Goal: Task Accomplishment & Management: Use online tool/utility

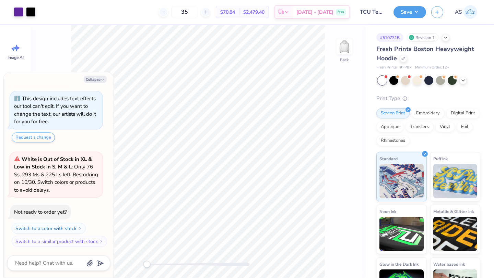
scroll to position [121, 0]
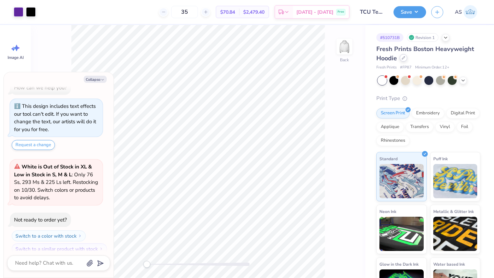
click at [403, 58] on icon at bounding box center [402, 57] width 3 height 3
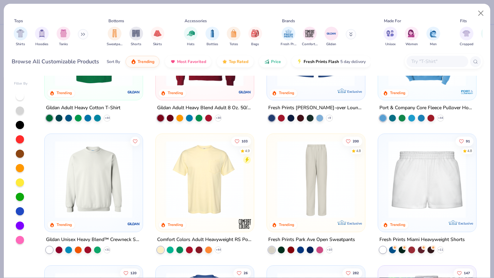
scroll to position [509, 0]
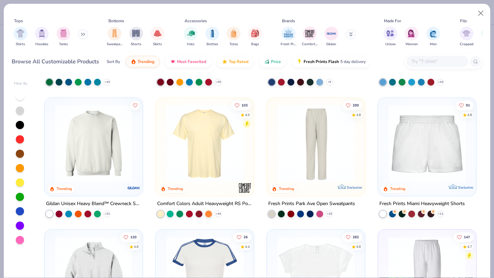
click at [80, 36] on button at bounding box center [83, 34] width 10 height 10
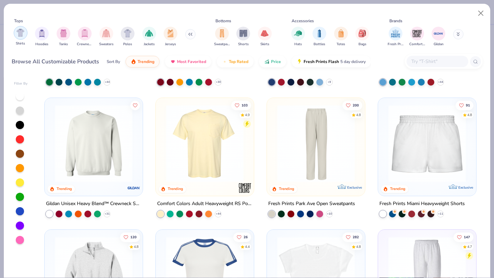
click at [22, 32] on img "filter for Shirts" at bounding box center [20, 33] width 8 height 8
type textarea "x"
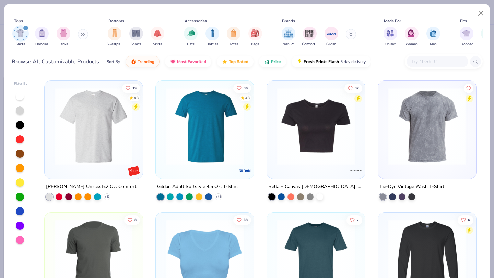
scroll to position [1055, 0]
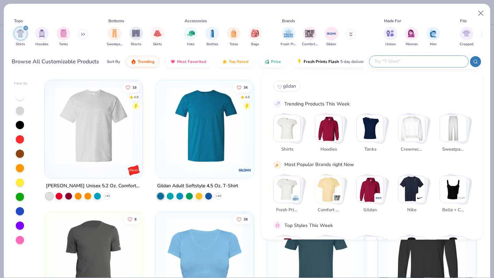
click at [422, 63] on input "text" at bounding box center [418, 62] width 90 height 8
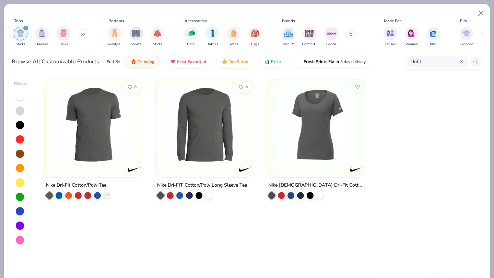
click at [430, 63] on input "drifit" at bounding box center [434, 62] width 49 height 8
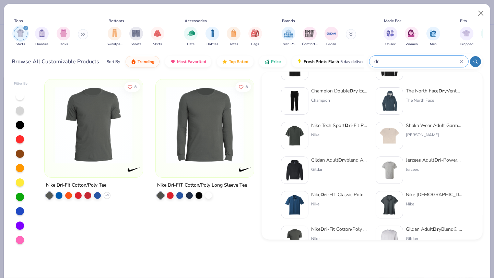
scroll to position [35, 0]
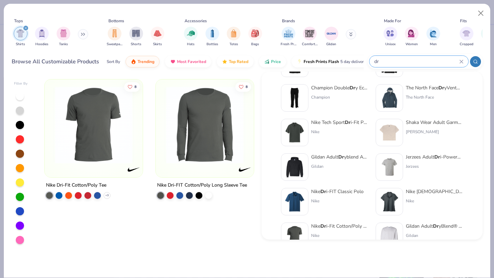
type input "dr"
click at [418, 162] on div "Jerzees Adult Dr i-Power® Active Pocket T-Shirt Jerzees" at bounding box center [435, 167] width 58 height 27
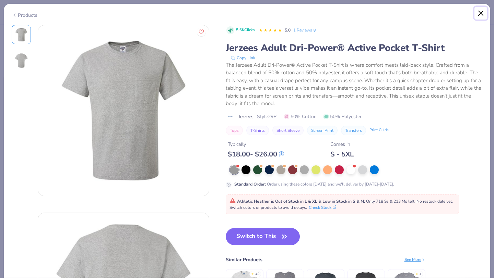
click at [479, 15] on button "Close" at bounding box center [480, 13] width 13 height 13
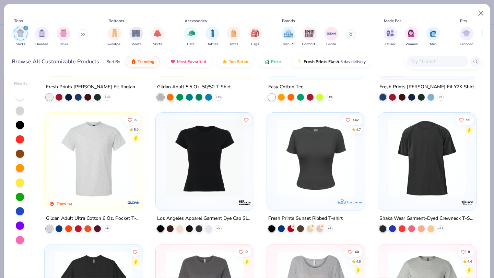
scroll to position [363, 0]
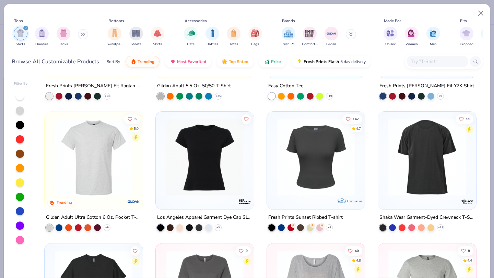
click at [419, 160] on img at bounding box center [427, 157] width 84 height 77
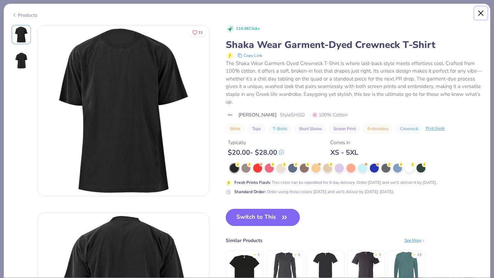
click at [478, 15] on button "Close" at bounding box center [480, 13] width 13 height 13
type textarea "x"
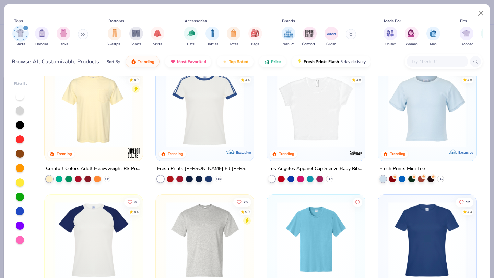
scroll to position [285, 0]
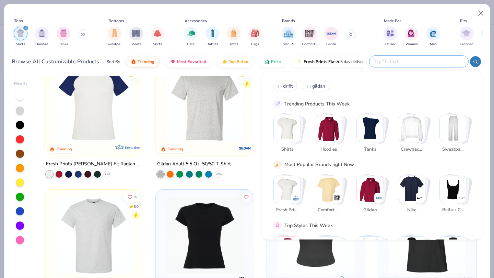
click at [423, 63] on input "text" at bounding box center [418, 62] width 90 height 8
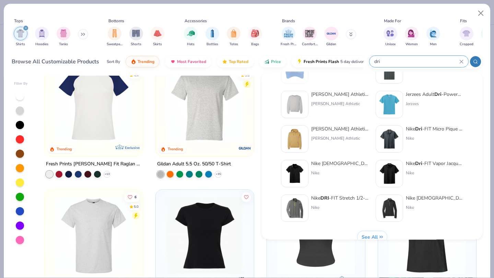
scroll to position [281, 0]
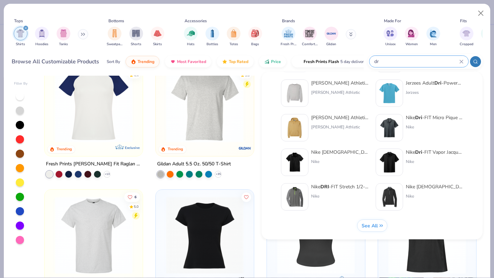
type input "d"
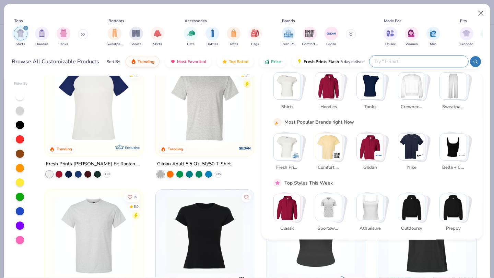
scroll to position [43, 0]
click at [353, 36] on button at bounding box center [351, 34] width 10 height 10
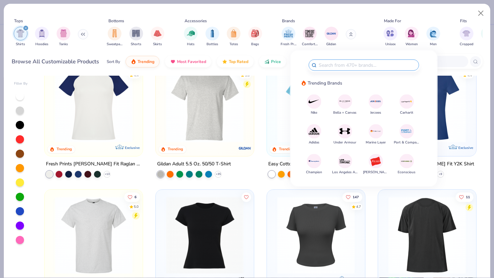
click at [408, 132] on img at bounding box center [406, 131] width 12 height 12
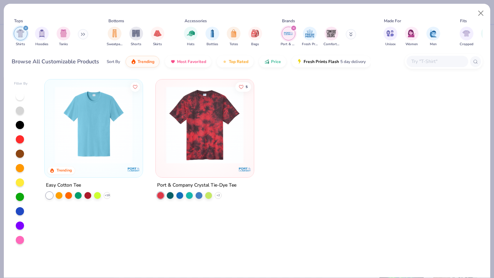
click at [293, 28] on icon "filter for Port & Company" at bounding box center [293, 28] width 3 height 3
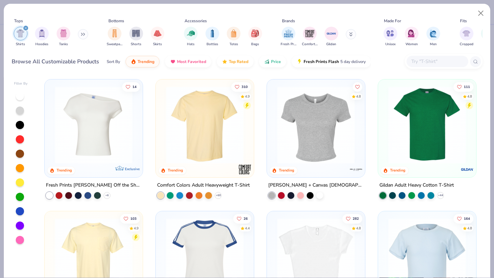
click at [348, 35] on button at bounding box center [351, 34] width 10 height 10
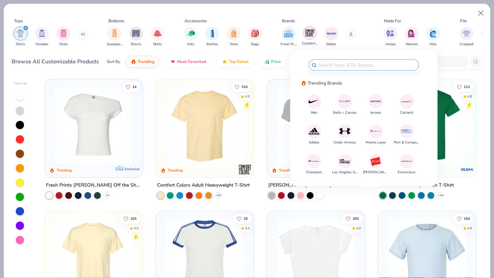
click at [334, 34] on img "filter for Gildan" at bounding box center [331, 33] width 10 height 10
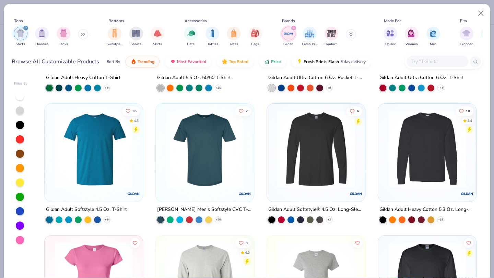
scroll to position [140, 0]
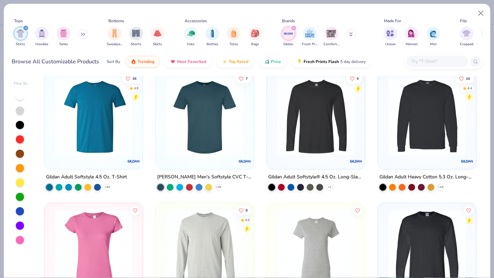
click at [203, 142] on img at bounding box center [204, 116] width 84 height 77
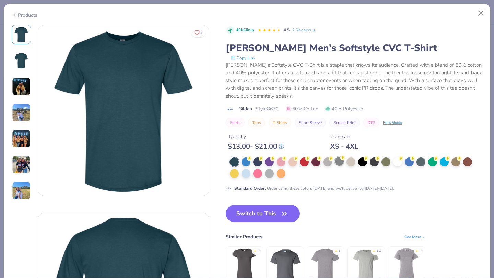
click at [336, 162] on div at bounding box center [339, 161] width 9 height 9
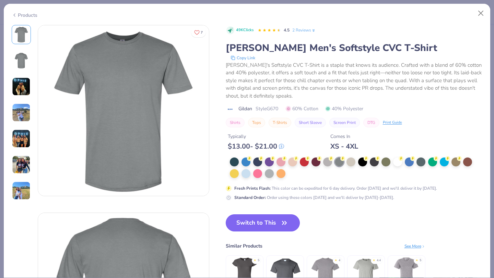
click at [275, 228] on button "Switch to This" at bounding box center [263, 223] width 74 height 17
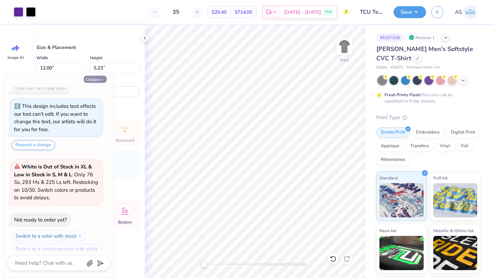
click at [99, 80] on button "Collapse" at bounding box center [95, 79] width 23 height 7
type textarea "x"
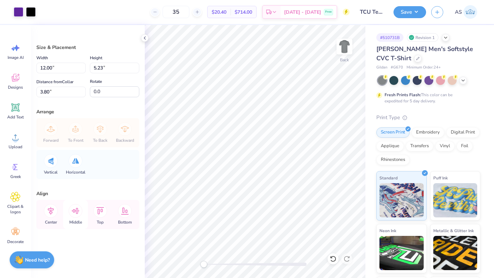
click at [77, 214] on icon at bounding box center [76, 211] width 8 height 6
click at [77, 214] on icon at bounding box center [76, 211] width 14 height 14
click at [57, 215] on div "Center" at bounding box center [50, 214] width 25 height 29
click at [98, 213] on icon at bounding box center [100, 210] width 8 height 7
click at [32, 15] on div at bounding box center [31, 12] width 10 height 10
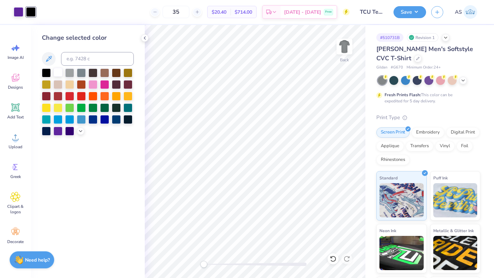
click at [61, 73] on div at bounding box center [57, 72] width 9 height 9
click at [46, 74] on div at bounding box center [46, 72] width 9 height 9
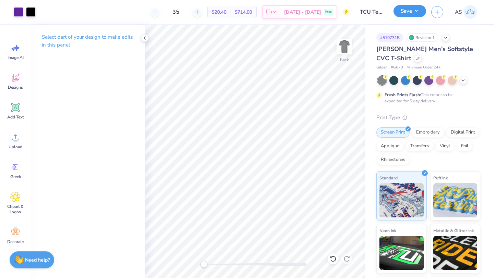
click at [411, 11] on button "Save" at bounding box center [409, 11] width 33 height 12
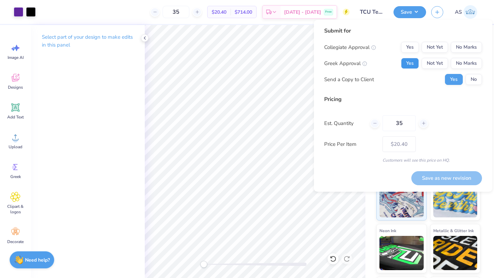
click at [407, 62] on button "Yes" at bounding box center [410, 63] width 18 height 11
click at [469, 59] on button "No Marks" at bounding box center [465, 63] width 31 height 11
click at [467, 47] on button "No Marks" at bounding box center [465, 47] width 31 height 11
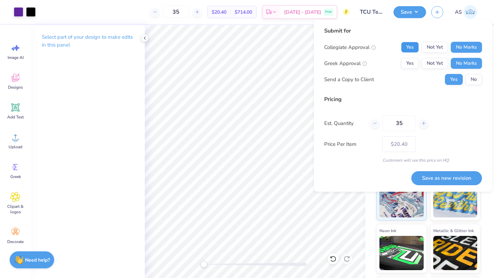
click at [413, 50] on button "Yes" at bounding box center [410, 47] width 18 height 11
click at [449, 180] on button "Save as new revision" at bounding box center [446, 178] width 71 height 14
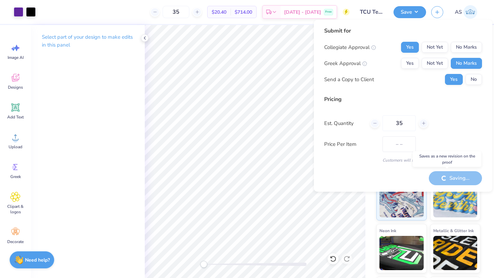
type input "$20.40"
